Goal: Check status: Check status

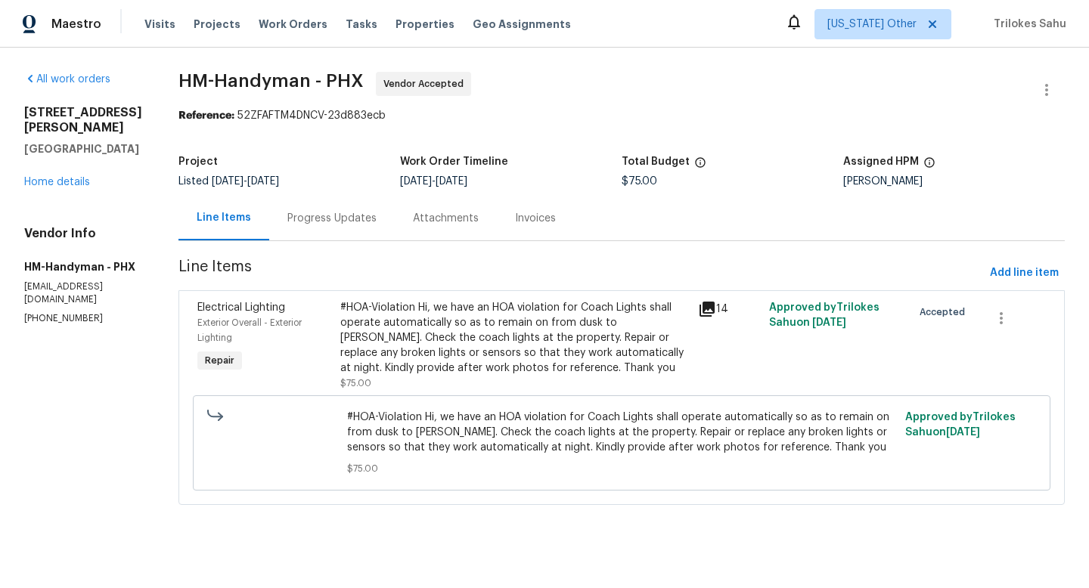
click at [343, 222] on div "Progress Updates" at bounding box center [331, 218] width 89 height 15
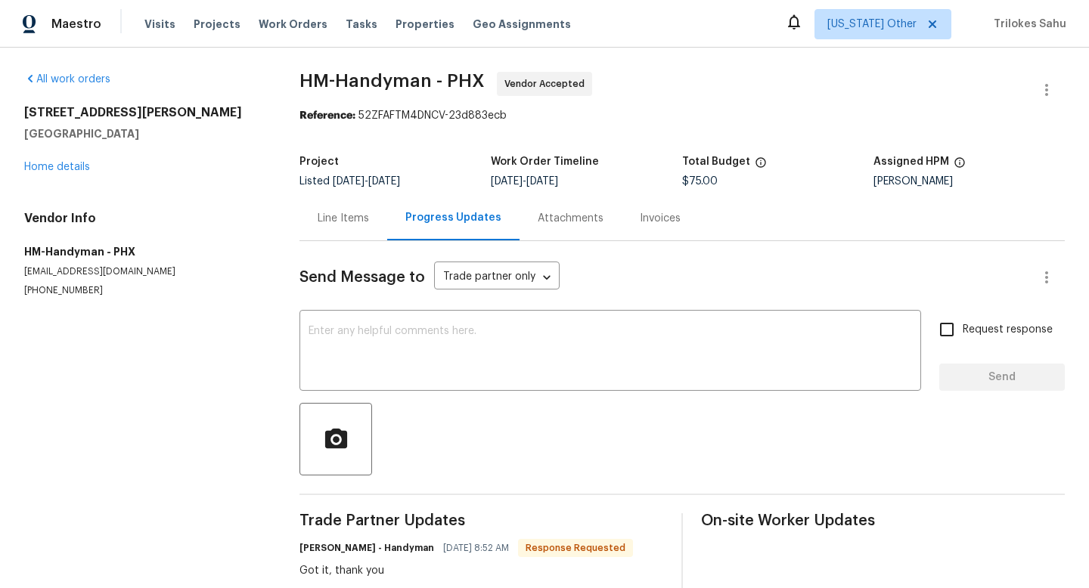
click at [340, 223] on div "Line Items" at bounding box center [343, 218] width 51 height 15
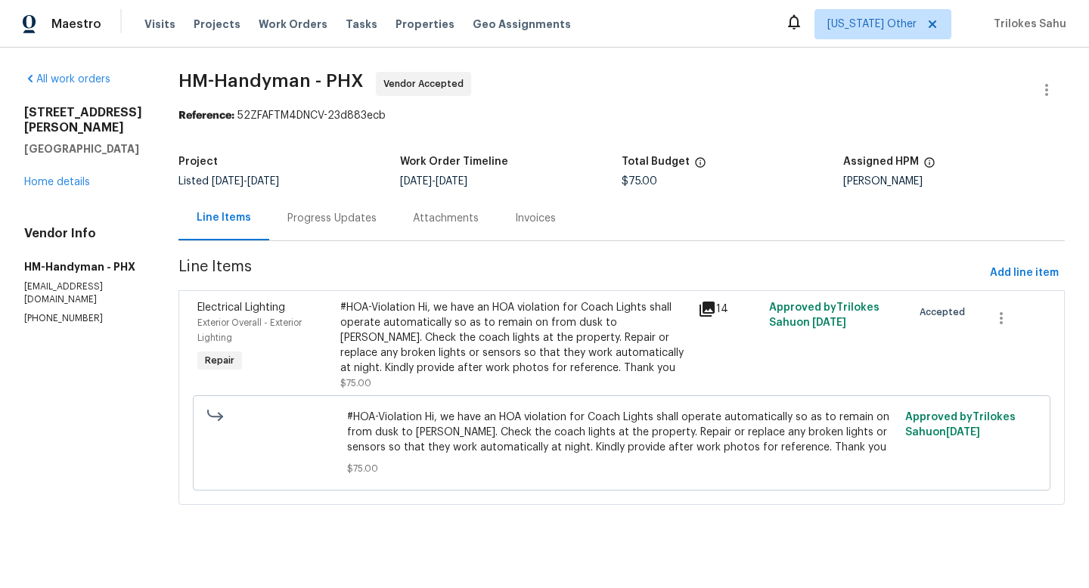
click at [415, 346] on div "#HOA-Violation Hi, we have an HOA violation for Coach Lights shall operate auto…" at bounding box center [514, 338] width 349 height 76
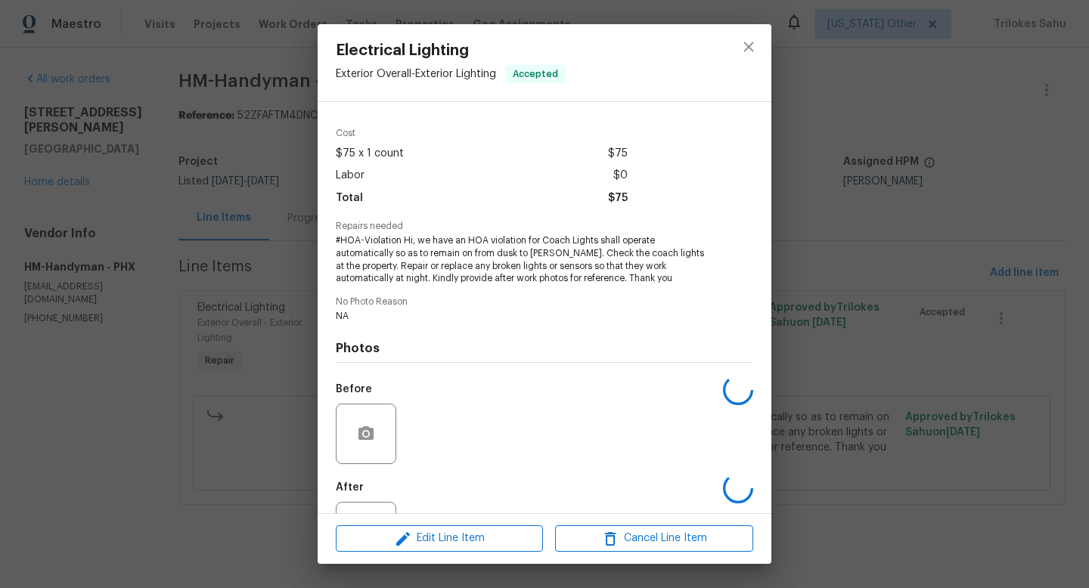
scroll to position [108, 0]
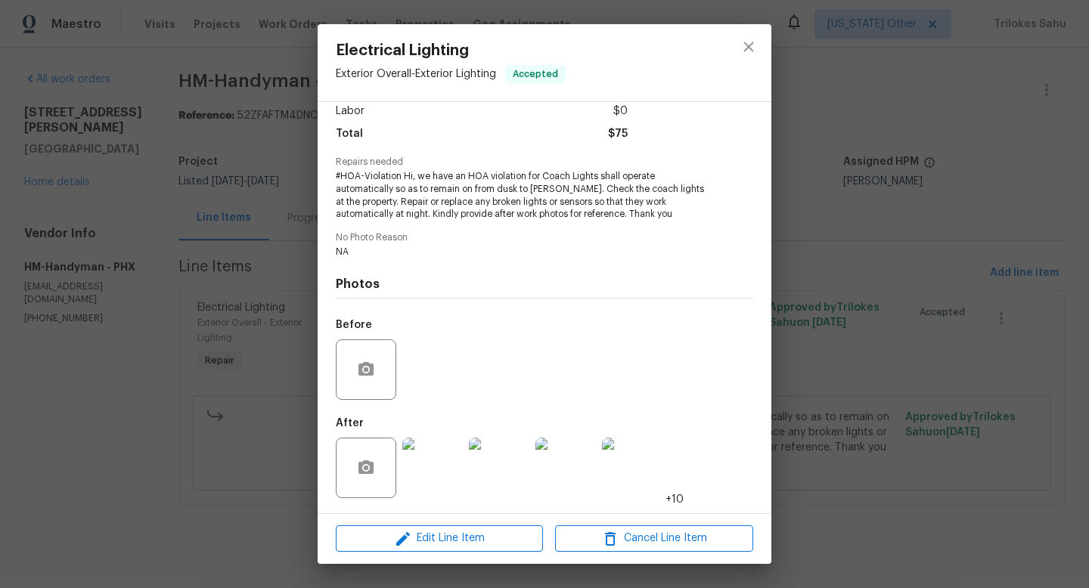
click at [426, 464] on img at bounding box center [432, 468] width 61 height 61
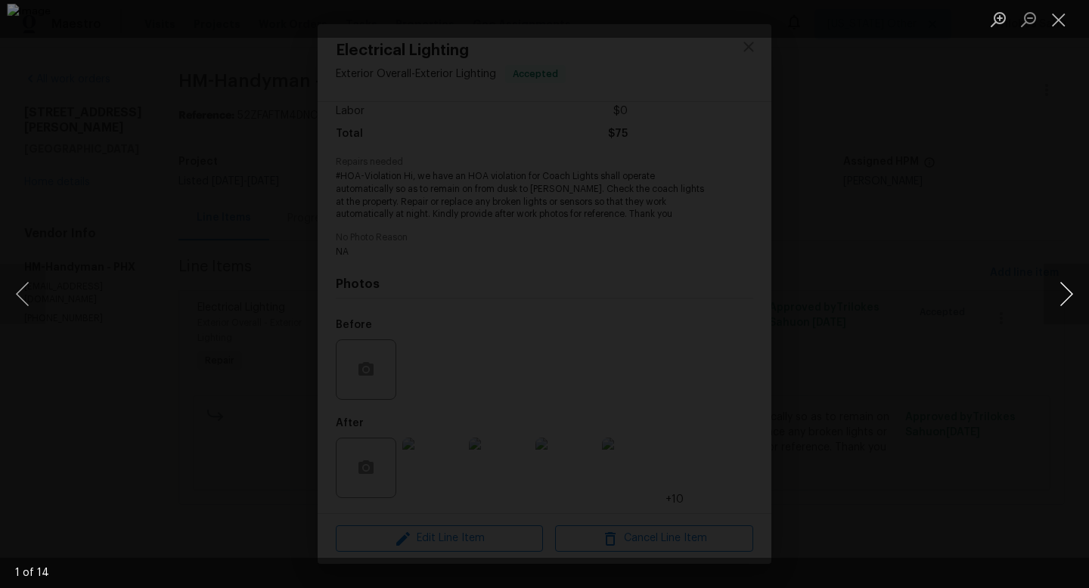
click at [1069, 287] on button "Next image" at bounding box center [1066, 294] width 45 height 61
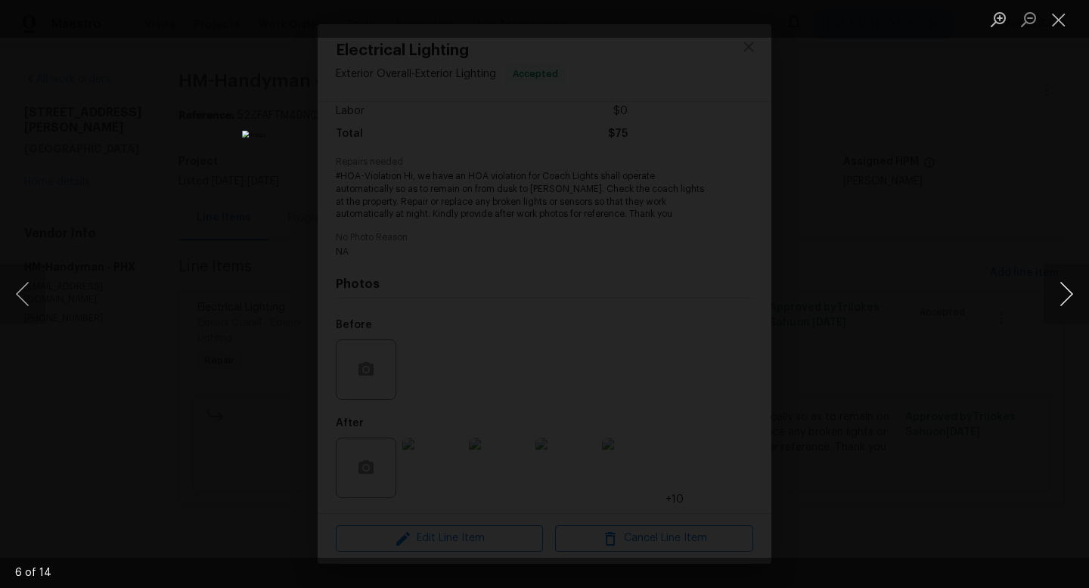
click at [1068, 287] on button "Next image" at bounding box center [1066, 294] width 45 height 61
click at [1075, 303] on button "Next image" at bounding box center [1066, 294] width 45 height 61
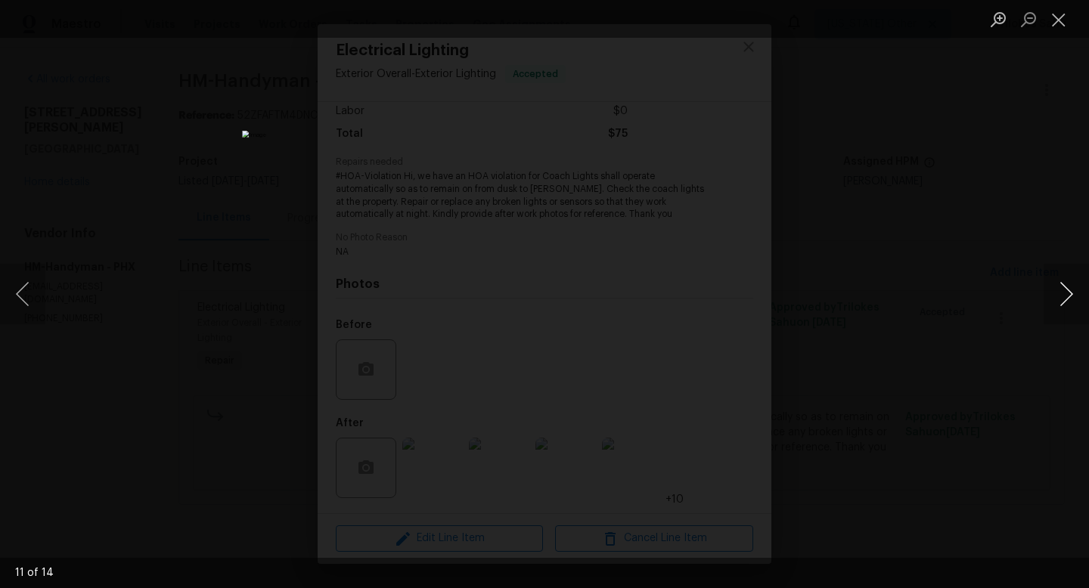
click at [1075, 303] on button "Next image" at bounding box center [1066, 294] width 45 height 61
click at [32, 304] on button "Previous image" at bounding box center [22, 294] width 45 height 61
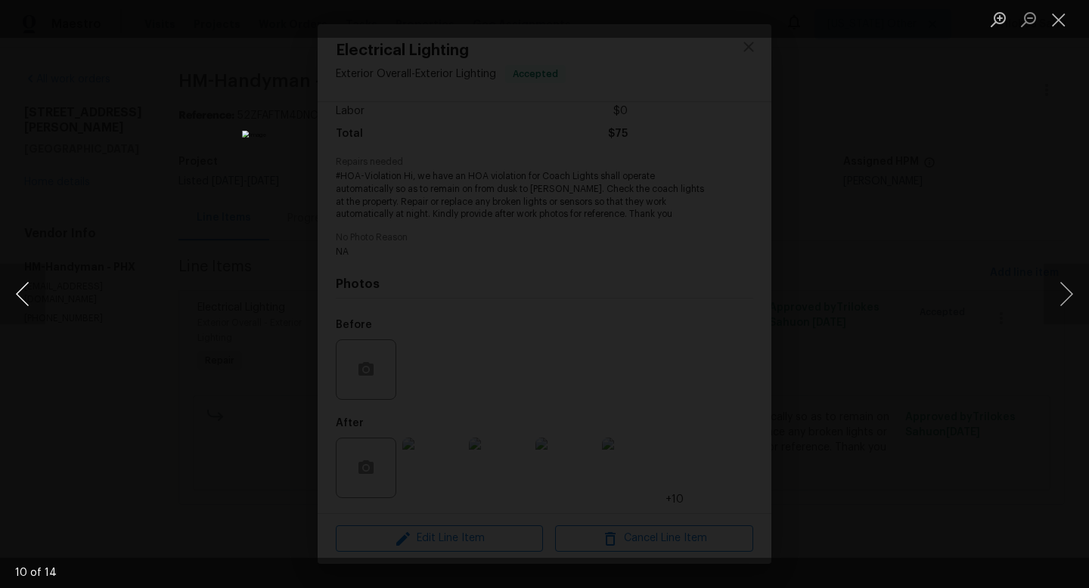
click at [32, 304] on button "Previous image" at bounding box center [22, 294] width 45 height 61
click at [1066, 298] on button "Next image" at bounding box center [1066, 294] width 45 height 61
click at [35, 303] on button "Previous image" at bounding box center [22, 294] width 45 height 61
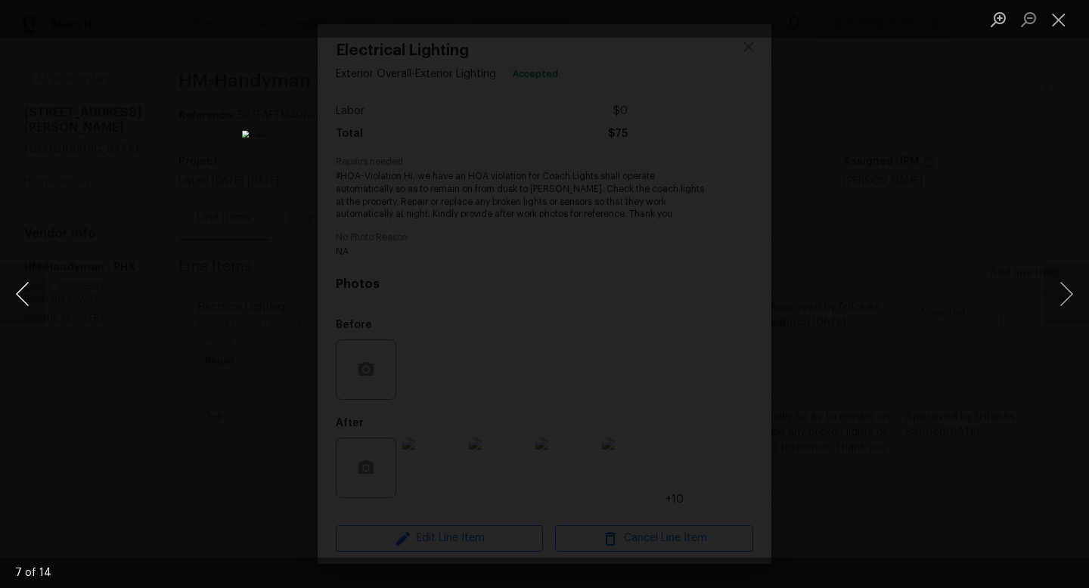
click at [35, 303] on button "Previous image" at bounding box center [22, 294] width 45 height 61
click at [14, 292] on button "Previous image" at bounding box center [22, 294] width 45 height 61
click at [15, 293] on button "Previous image" at bounding box center [22, 294] width 45 height 61
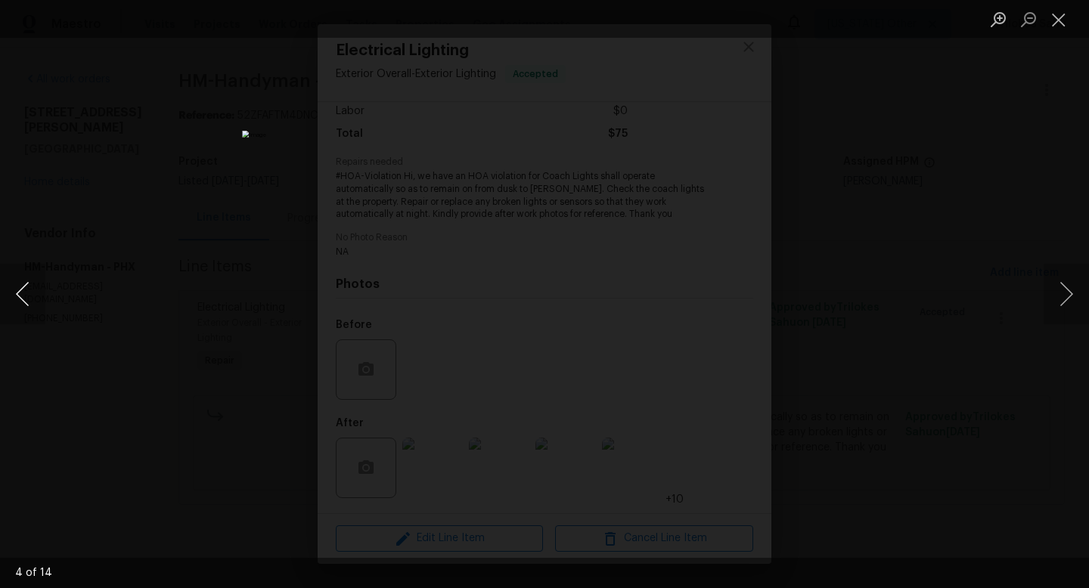
click at [15, 293] on button "Previous image" at bounding box center [22, 294] width 45 height 61
click at [1069, 301] on button "Next image" at bounding box center [1066, 294] width 45 height 61
click at [1061, 299] on button "Next image" at bounding box center [1066, 294] width 45 height 61
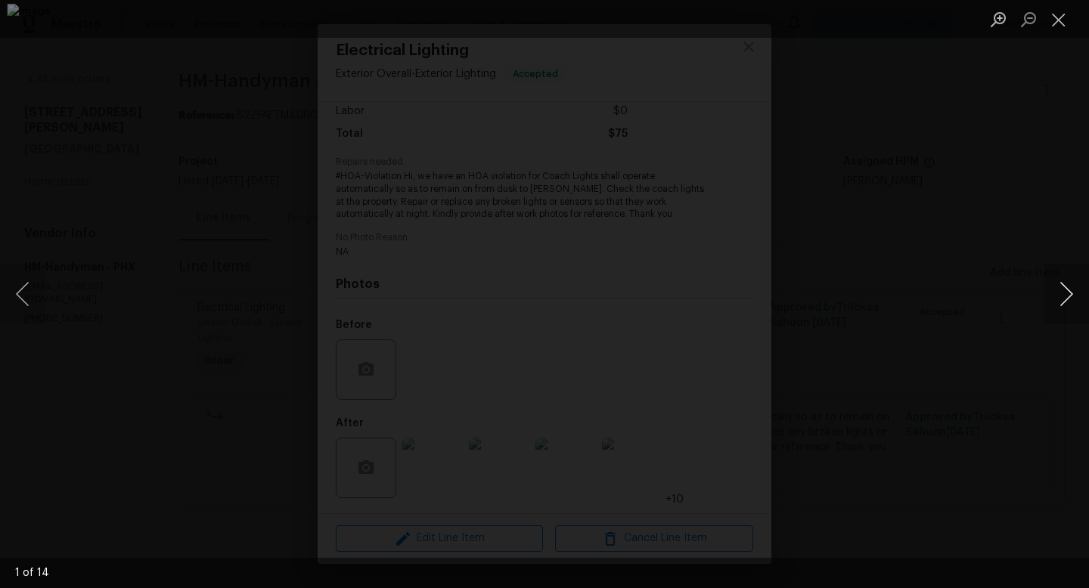
click at [1061, 299] on button "Next image" at bounding box center [1066, 294] width 45 height 61
click at [1066, 286] on button "Next image" at bounding box center [1066, 294] width 45 height 61
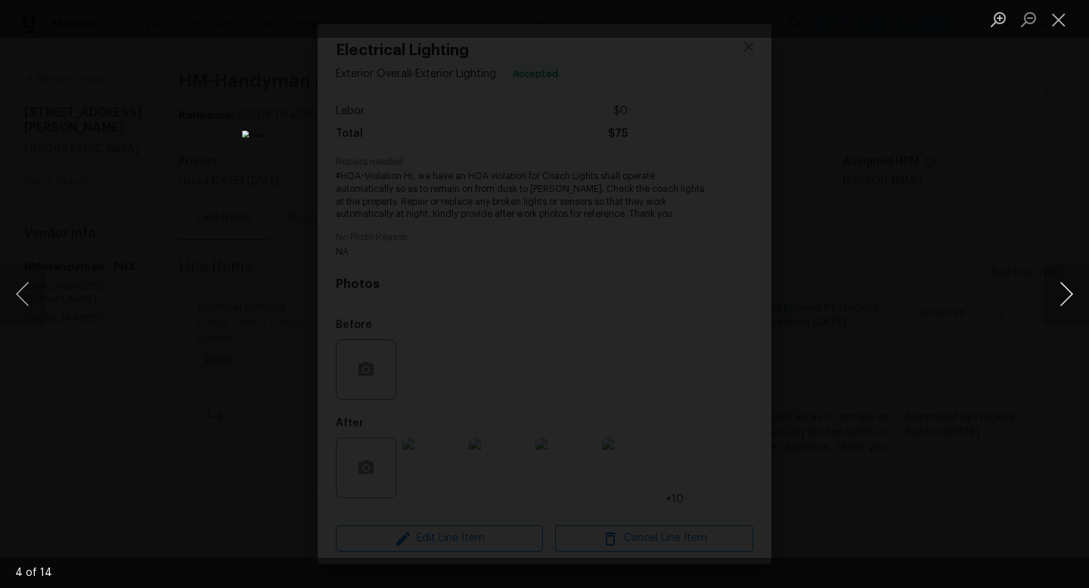
click at [1066, 286] on button "Next image" at bounding box center [1066, 294] width 45 height 61
click at [22, 295] on button "Previous image" at bounding box center [22, 294] width 45 height 61
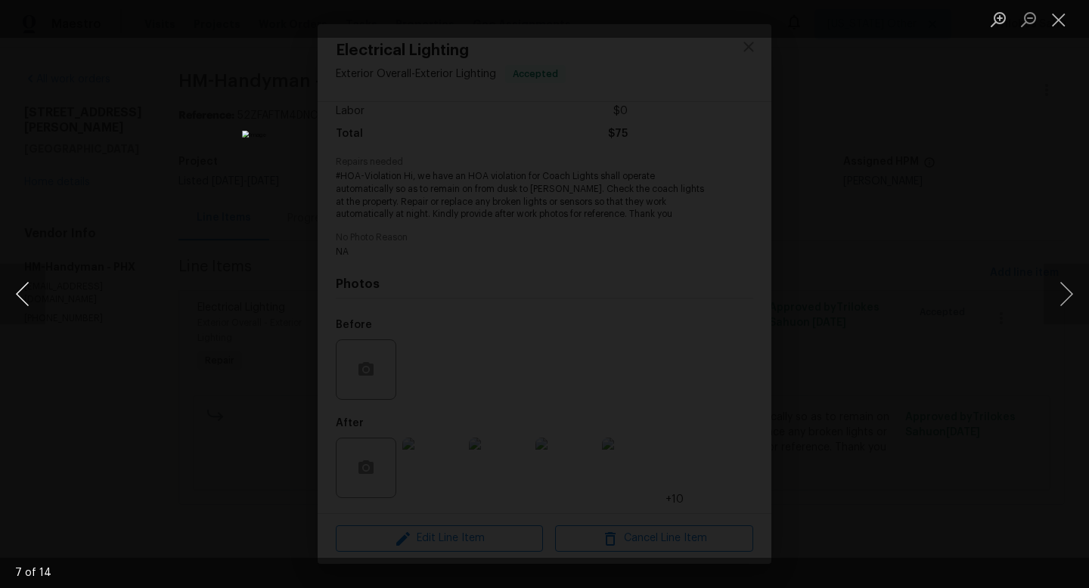
click at [22, 295] on button "Previous image" at bounding box center [22, 294] width 45 height 61
click at [1072, 291] on button "Next image" at bounding box center [1066, 294] width 45 height 61
click at [1061, 304] on button "Next image" at bounding box center [1066, 294] width 45 height 61
click at [17, 296] on button "Previous image" at bounding box center [22, 294] width 45 height 61
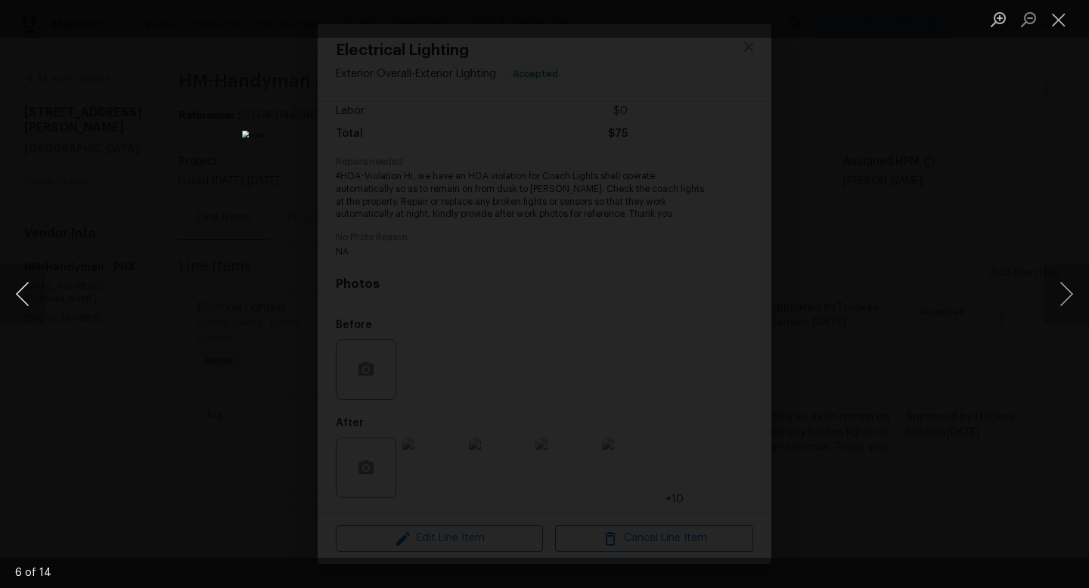
click at [17, 296] on button "Previous image" at bounding box center [22, 294] width 45 height 61
click at [1074, 303] on button "Next image" at bounding box center [1066, 294] width 45 height 61
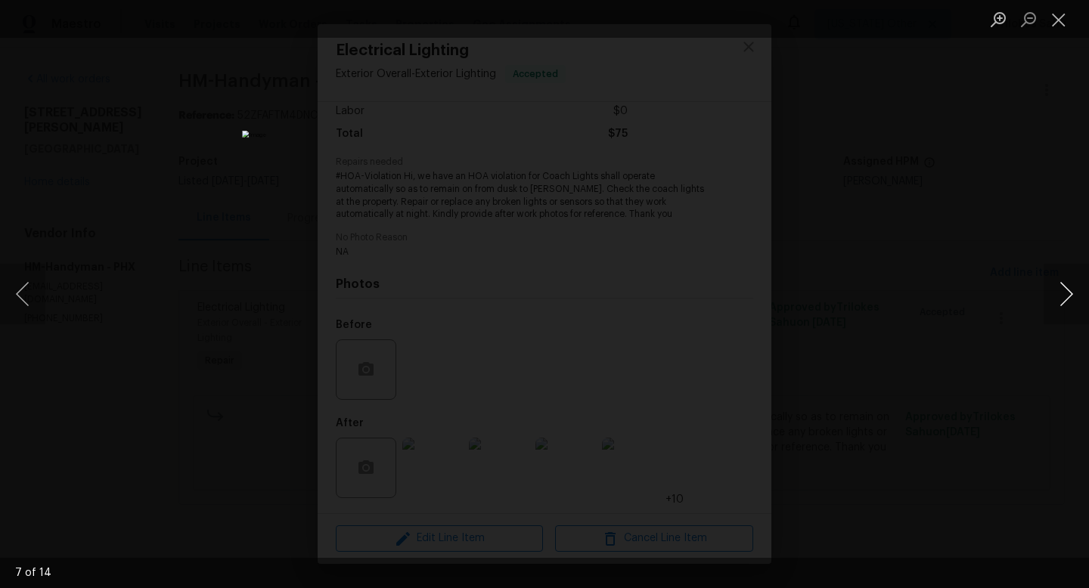
click at [1074, 303] on button "Next image" at bounding box center [1066, 294] width 45 height 61
click at [23, 290] on button "Previous image" at bounding box center [22, 294] width 45 height 61
click at [1066, 294] on button "Next image" at bounding box center [1066, 294] width 45 height 61
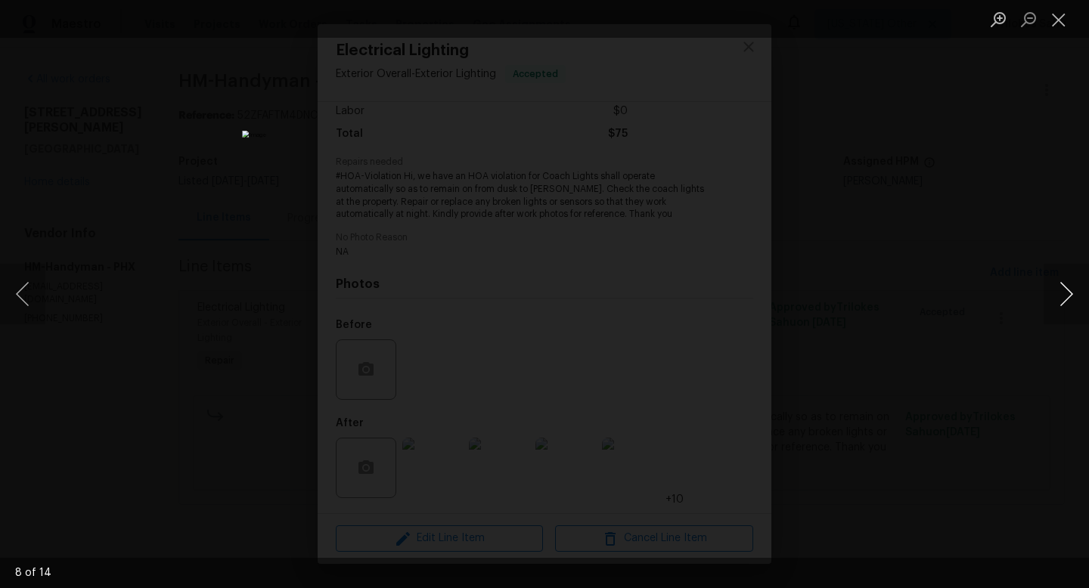
click at [1066, 294] on button "Next image" at bounding box center [1066, 294] width 45 height 61
